Goal: Find specific page/section: Locate item on page

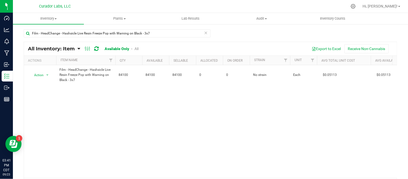
click at [204, 33] on icon at bounding box center [206, 32] width 4 height 6
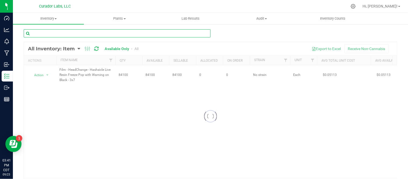
drag, startPoint x: 167, startPoint y: 34, endPoint x: 161, endPoint y: 37, distance: 6.3
paste input "Concentrate Lid - Kushco - Palm N Turn Black"
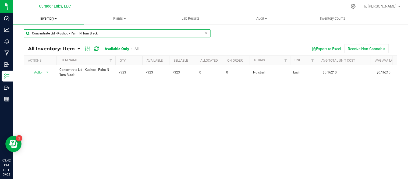
type input "Concentrate Lid - Kushco - Palm N Turn Black"
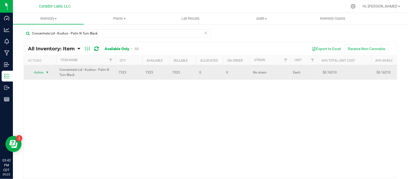
click at [50, 71] on span "select" at bounding box center [47, 73] width 7 height 8
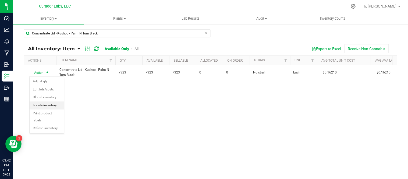
click at [46, 105] on li "Locate inventory" at bounding box center [47, 105] width 34 height 8
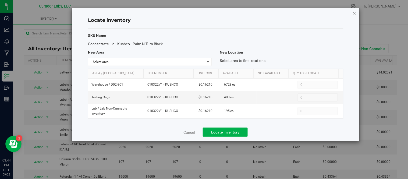
click at [355, 13] on icon "button" at bounding box center [355, 13] width 4 height 6
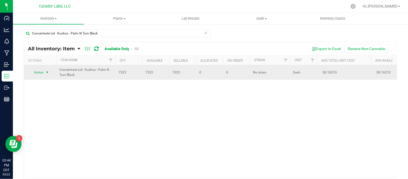
click at [48, 73] on span "select" at bounding box center [47, 72] width 4 height 4
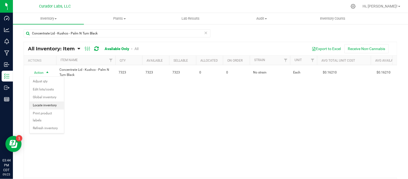
click at [50, 106] on li "Locate inventory" at bounding box center [47, 105] width 34 height 8
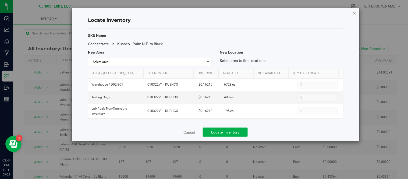
click at [354, 12] on icon "button" at bounding box center [355, 13] width 4 height 6
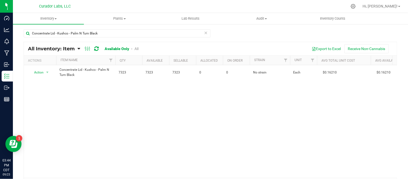
click at [77, 49] on icon at bounding box center [78, 48] width 3 height 5
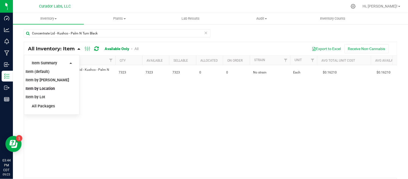
click at [52, 89] on span "Item by Location" at bounding box center [40, 88] width 29 height 5
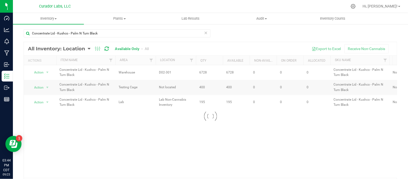
click at [204, 33] on icon at bounding box center [206, 32] width 4 height 6
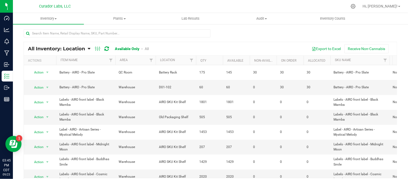
click at [89, 48] on icon at bounding box center [89, 48] width 3 height 5
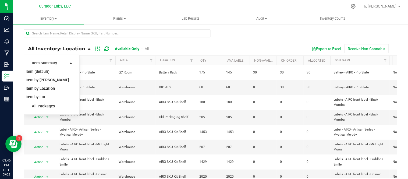
click at [170, 49] on div "Export to Excel Receive Non-Cannabis" at bounding box center [275, 48] width 236 height 9
drag, startPoint x: 87, startPoint y: 49, endPoint x: 93, endPoint y: 50, distance: 6.2
click at [87, 50] on link "All Inventory: Location" at bounding box center [58, 49] width 60 height 6
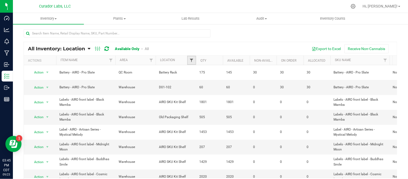
click at [191, 58] on span "Filter" at bounding box center [191, 60] width 4 height 4
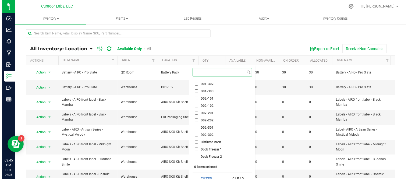
scroll to position [598, 0]
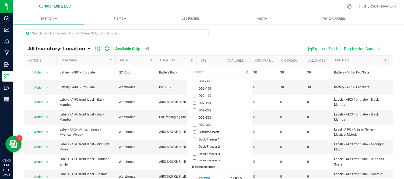
click at [194, 102] on input "D02-201" at bounding box center [194, 102] width 3 height 3
checkbox input "true"
click at [206, 176] on button "Filter" at bounding box center [205, 179] width 28 height 12
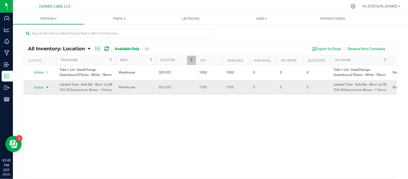
click at [50, 90] on span "select" at bounding box center [47, 87] width 4 height 4
click at [52, 125] on li "Locate inventory" at bounding box center [47, 123] width 34 height 8
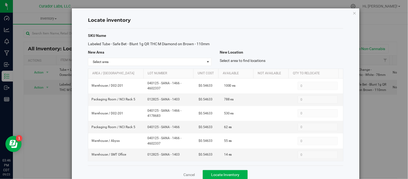
drag, startPoint x: 87, startPoint y: 44, endPoint x: 110, endPoint y: 50, distance: 23.3
click at [110, 47] on div "Labeled Tube - Safe Bet - Blunt 1g QR THC M Diamond on Brown - 110mm" at bounding box center [150, 44] width 132 height 6
copy span "Labeled Tube - Safe Bet - Blunt 1g QR THC M Diamond on Brown - 110mm"
